Goal: Navigation & Orientation: Find specific page/section

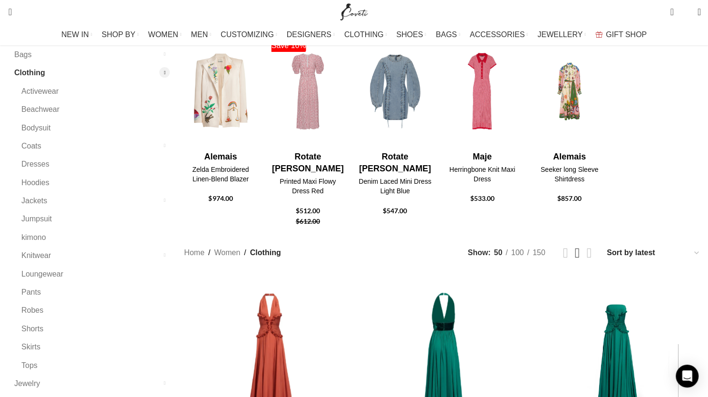
scroll to position [190, 0]
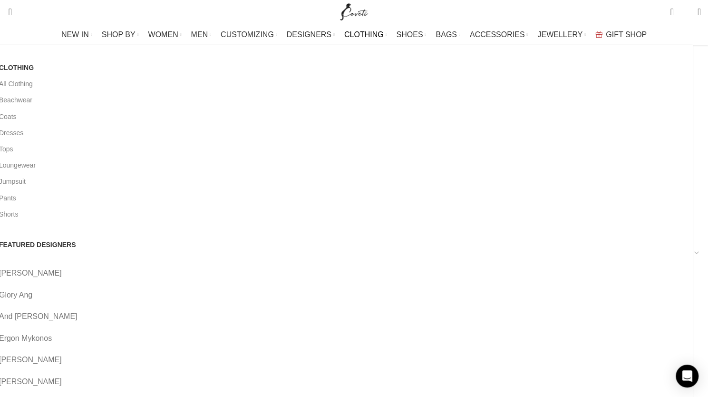
click at [368, 32] on span "CLOTHING" at bounding box center [363, 34] width 39 height 9
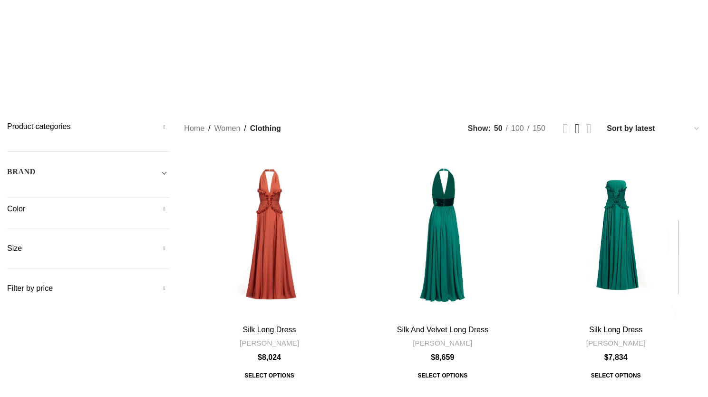
scroll to position [48, 0]
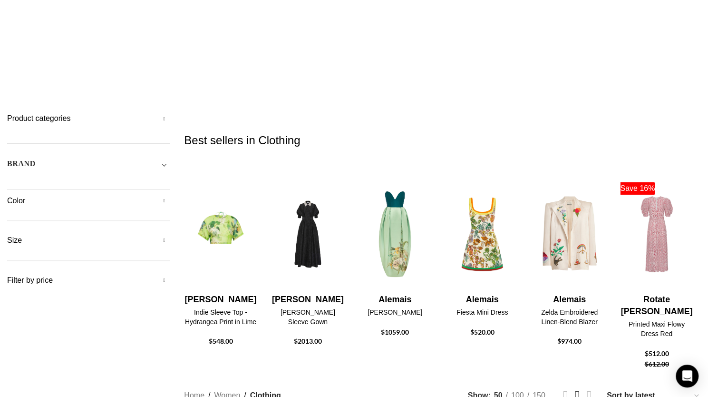
click at [170, 113] on h5 "Product categories" at bounding box center [88, 118] width 163 height 10
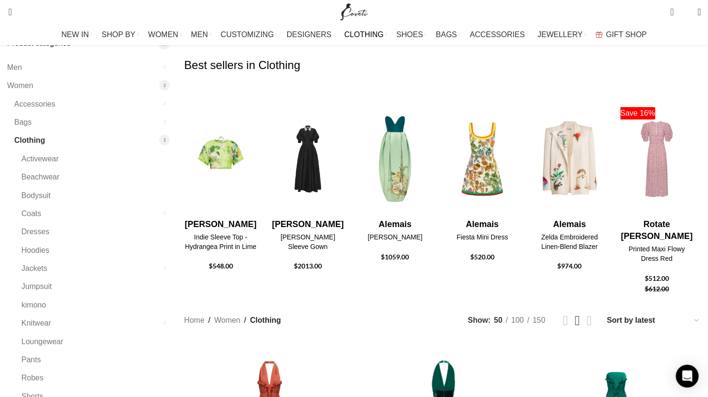
scroll to position [143, 0]
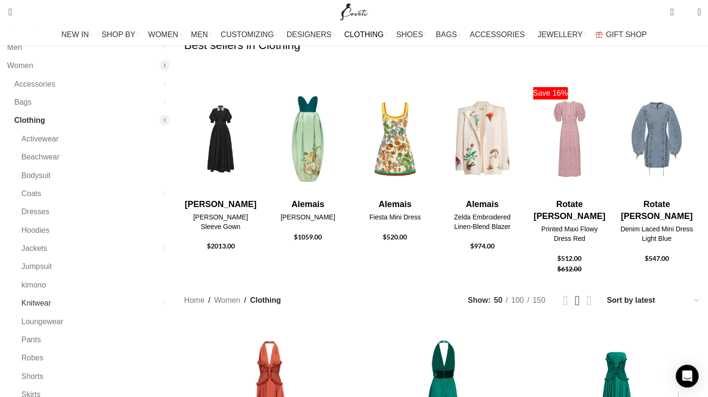
click at [102, 294] on link "Knitwear" at bounding box center [89, 303] width 137 height 18
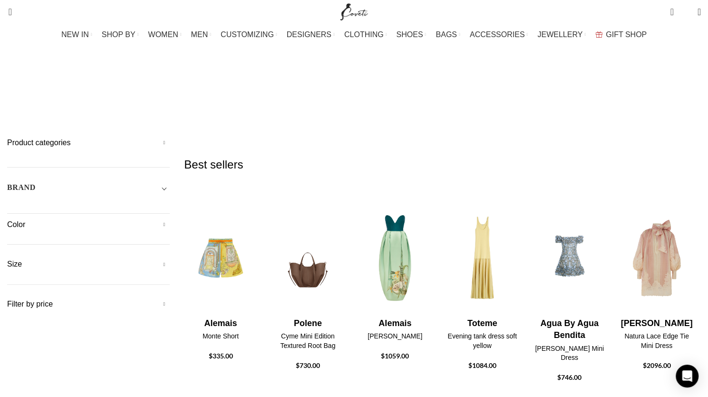
click at [170, 137] on h5 "Product categories" at bounding box center [88, 142] width 163 height 10
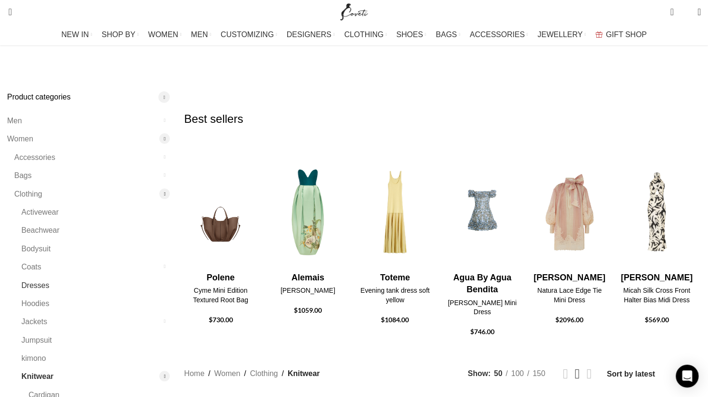
scroll to position [95, 0]
